Goal: Information Seeking & Learning: Compare options

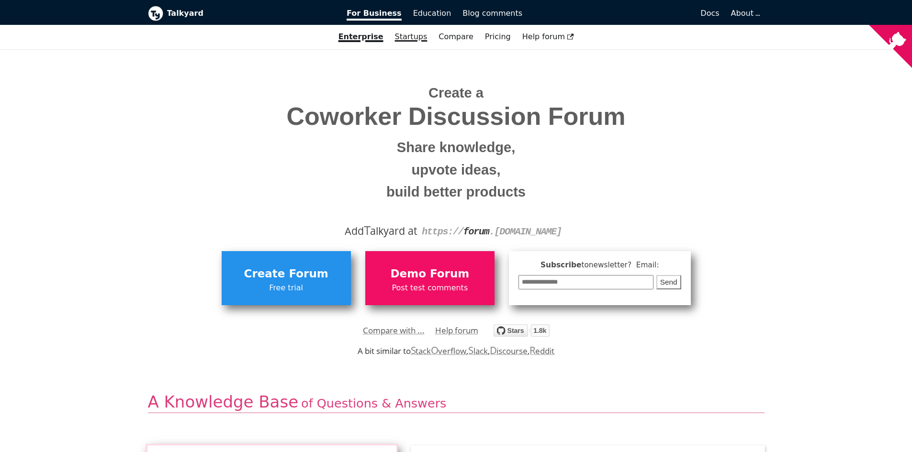
click at [413, 36] on link "Startups" at bounding box center [411, 37] width 44 height 16
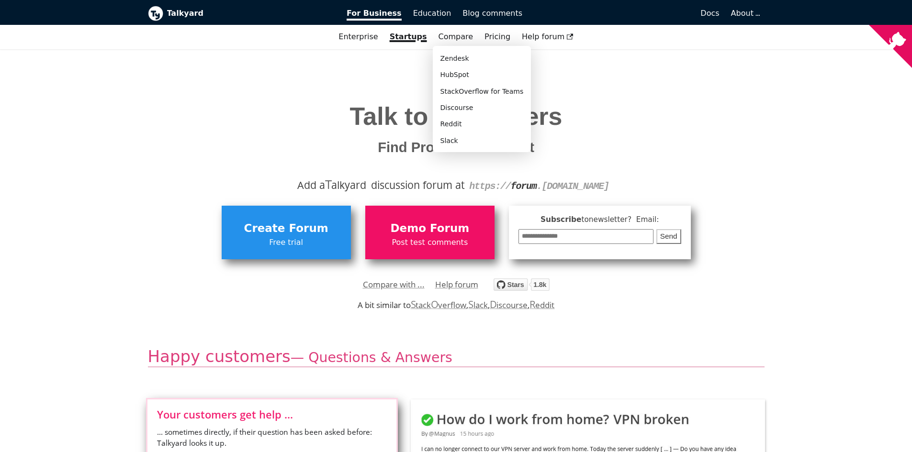
click at [455, 42] on div "Compare Zendesk HubSpot StackOverflow for Teams Discourse Reddit Slack" at bounding box center [456, 37] width 46 height 16
click at [457, 39] on link "Compare" at bounding box center [455, 36] width 35 height 9
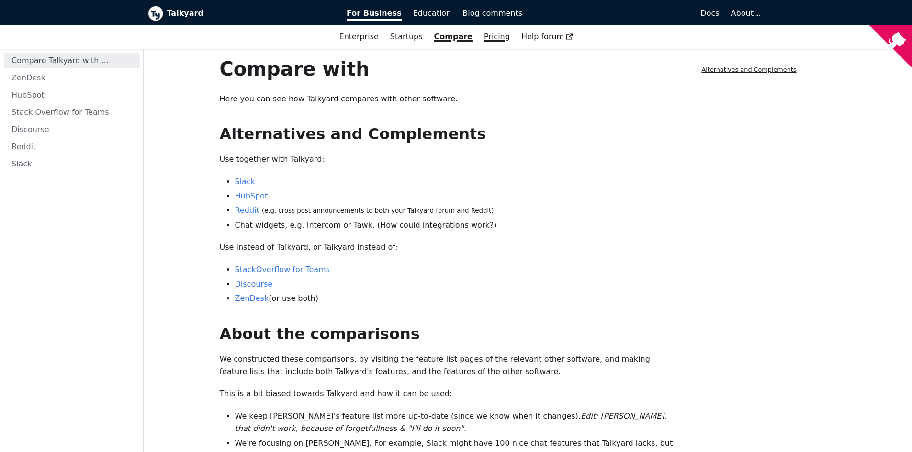
click at [484, 37] on link "Pricing" at bounding box center [496, 37] width 37 height 16
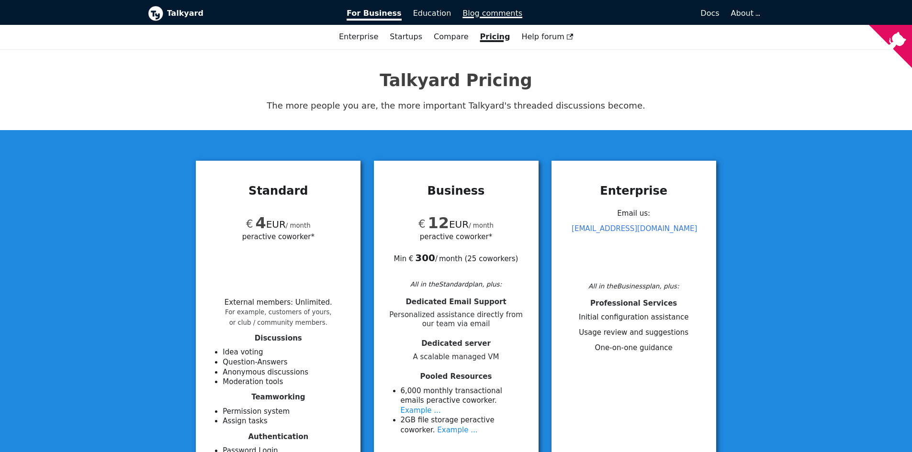
click at [477, 11] on span "Blog comments" at bounding box center [492, 13] width 60 height 9
